Goal: Task Accomplishment & Management: Complete application form

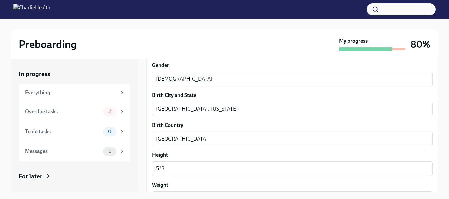
scroll to position [531, 0]
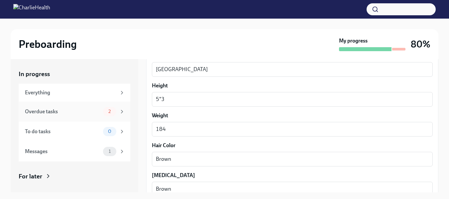
click at [49, 112] on div "Overdue tasks" at bounding box center [62, 111] width 75 height 7
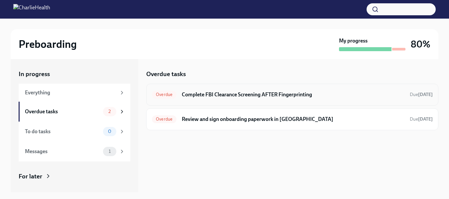
click at [241, 95] on h6 "Complete FBI Clearance Screening AFTER Fingerprinting" at bounding box center [293, 94] width 222 height 7
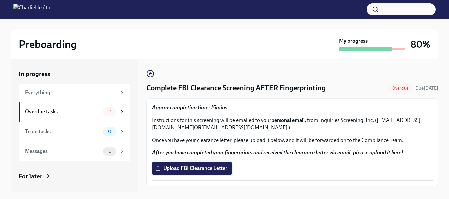
click at [184, 168] on span "Upload FBI Clearance Letter" at bounding box center [191, 168] width 71 height 7
click at [0, 0] on input "Upload FBI Clearance Letter" at bounding box center [0, 0] width 0 height 0
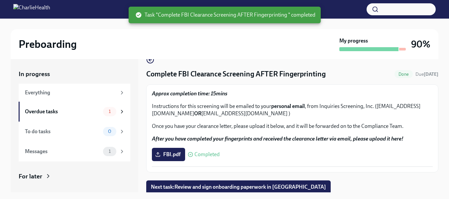
scroll to position [15, 0]
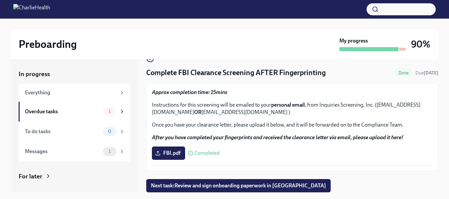
click at [204, 153] on span "Completed" at bounding box center [206, 152] width 25 height 5
click at [218, 188] on span "Next task : Review and sign onboarding paperwork in [GEOGRAPHIC_DATA]" at bounding box center [238, 185] width 175 height 7
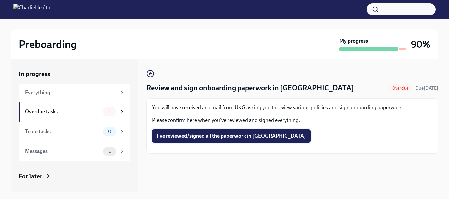
click at [206, 136] on span "I've reviewed/signed all the paperwork in [GEOGRAPHIC_DATA]" at bounding box center [230, 135] width 149 height 7
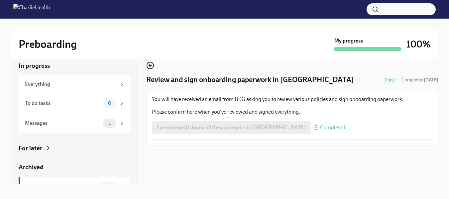
scroll to position [12, 0]
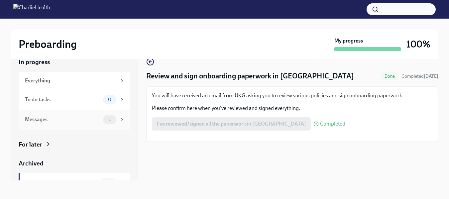
click at [43, 122] on div "Messages" at bounding box center [62, 119] width 75 height 7
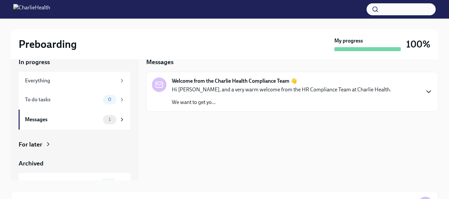
click at [426, 92] on icon "button" at bounding box center [428, 92] width 8 height 8
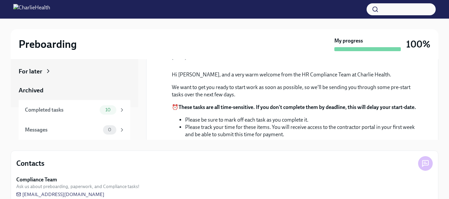
scroll to position [65, 0]
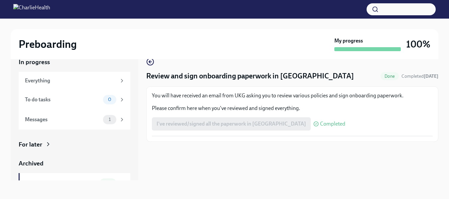
scroll to position [12, 0]
